Goal: Transaction & Acquisition: Purchase product/service

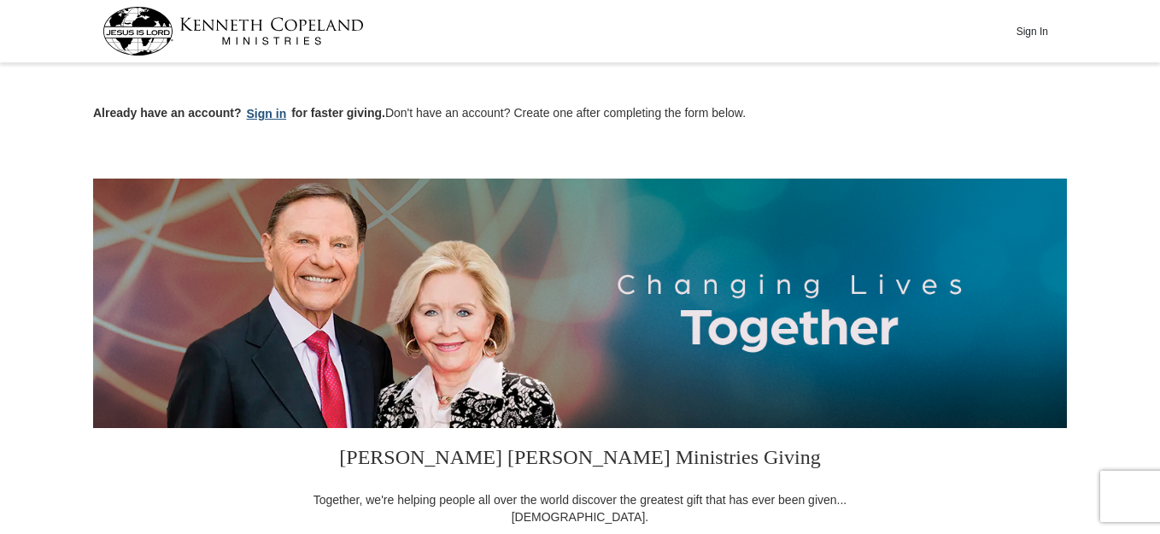
click at [265, 111] on button "Sign in" at bounding box center [267, 114] width 50 height 20
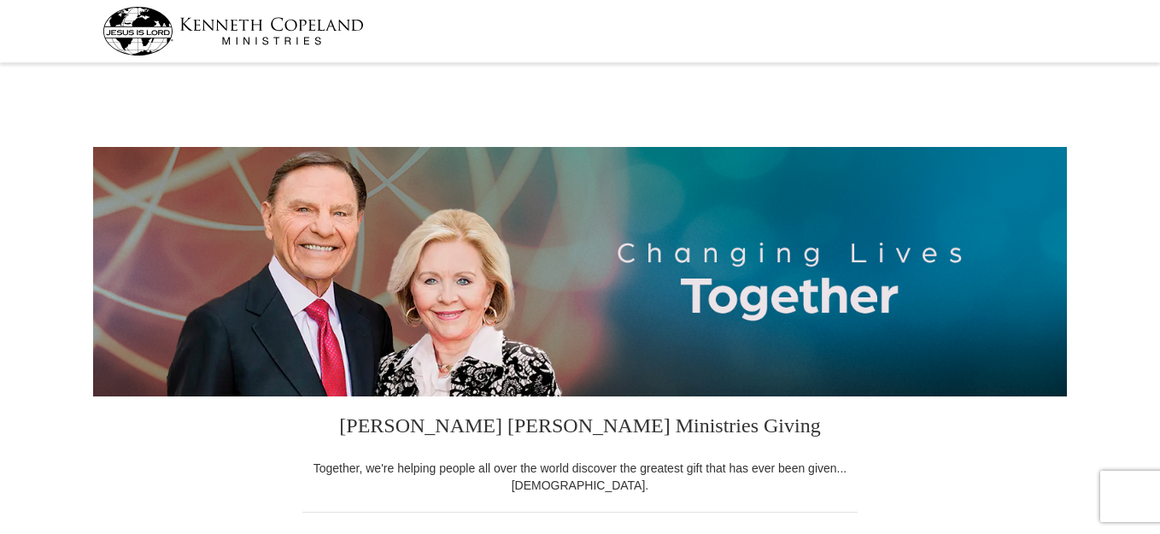
select select "OK"
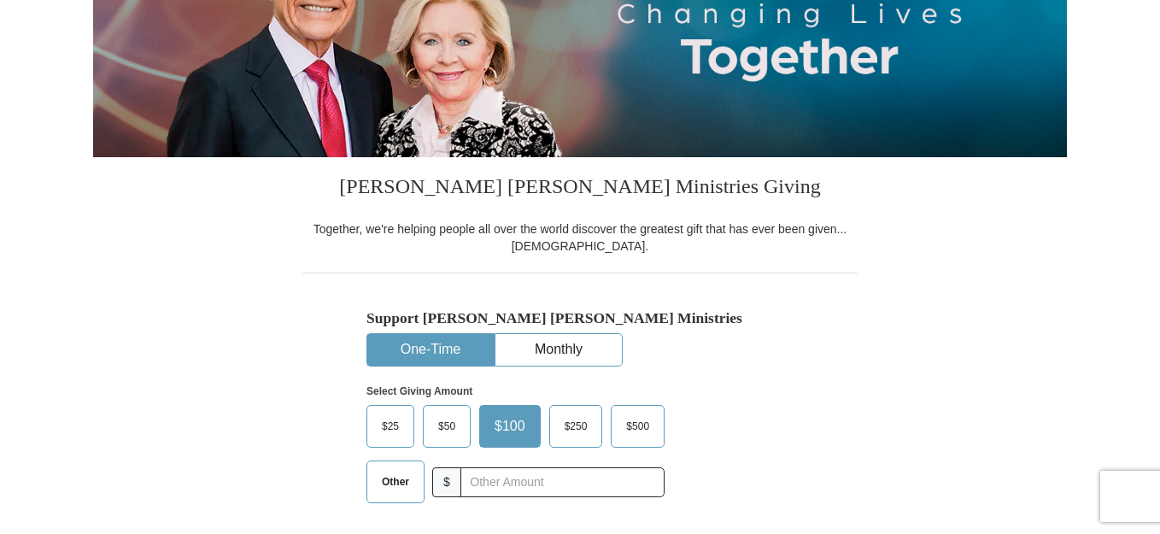
scroll to position [256, 0]
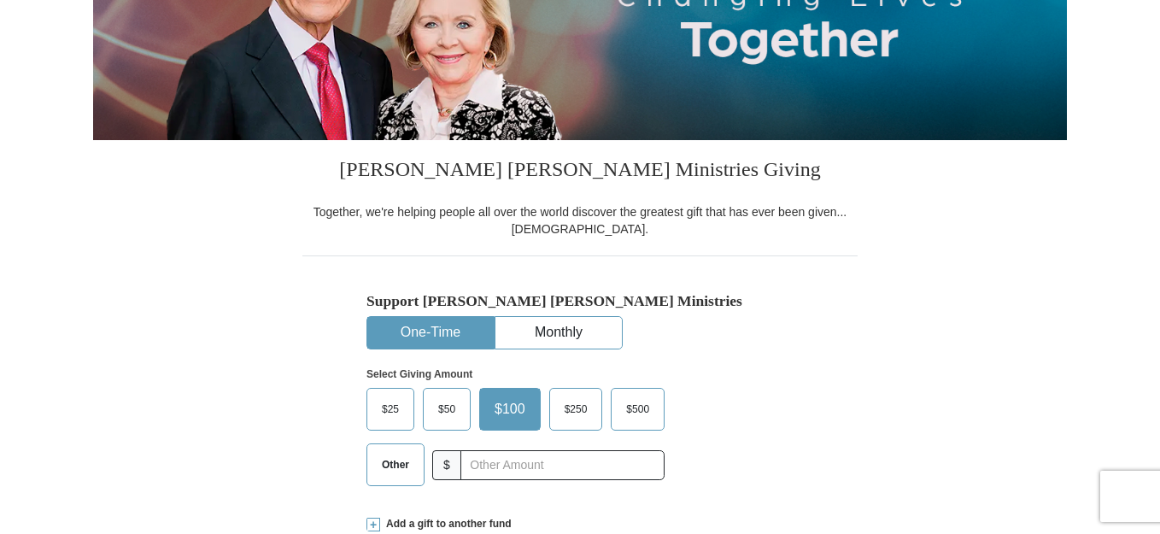
click at [387, 469] on span "Other" at bounding box center [395, 465] width 44 height 26
click at [0, 0] on input "Other" at bounding box center [0, 0] width 0 height 0
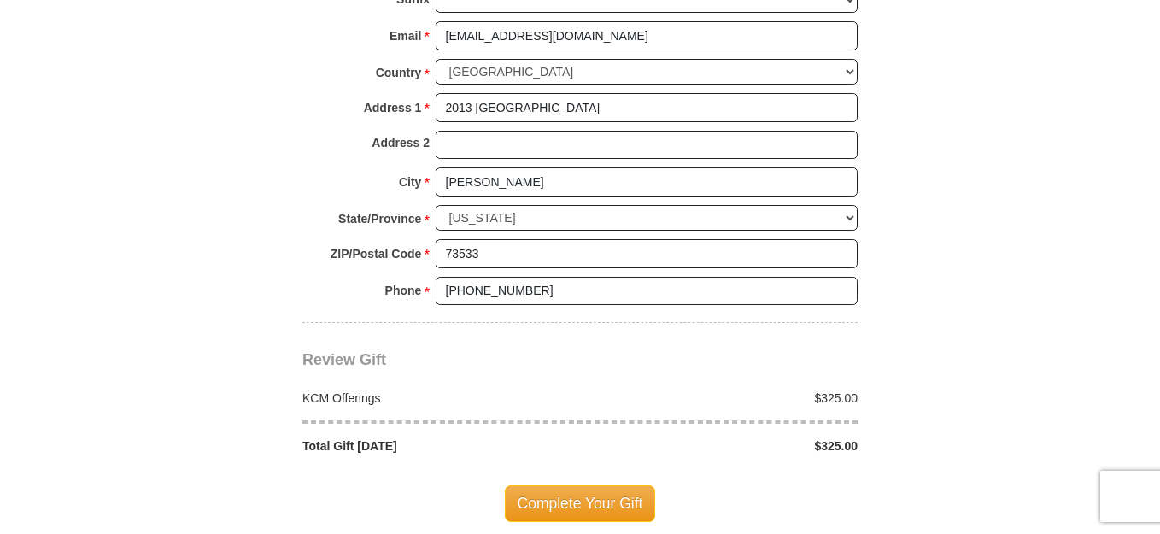
scroll to position [1367, 0]
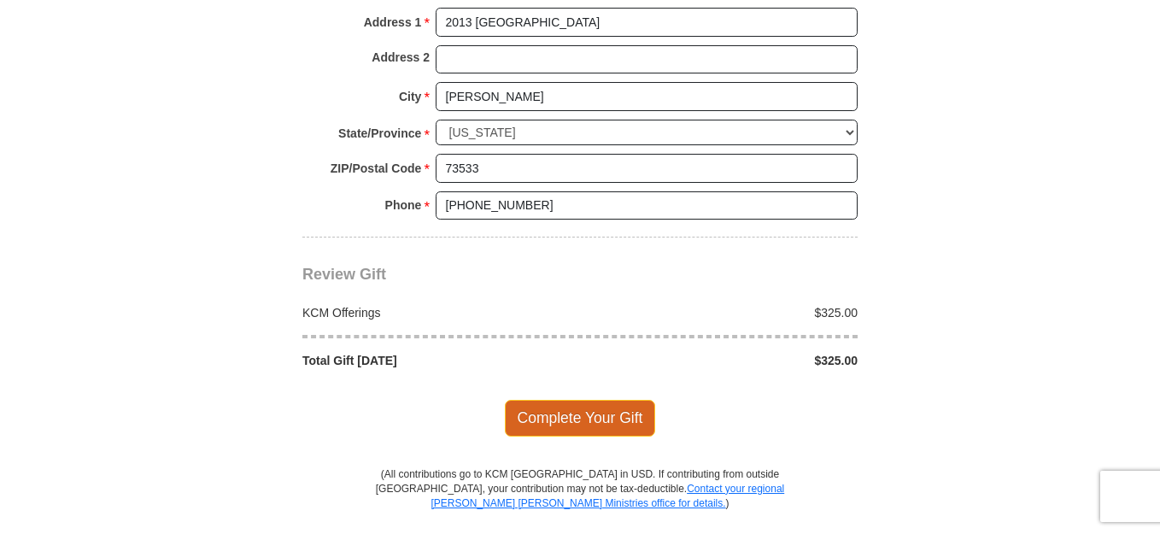
type input "325"
click at [590, 400] on span "Complete Your Gift" at bounding box center [580, 418] width 151 height 36
